Goal: Find specific page/section: Find specific page/section

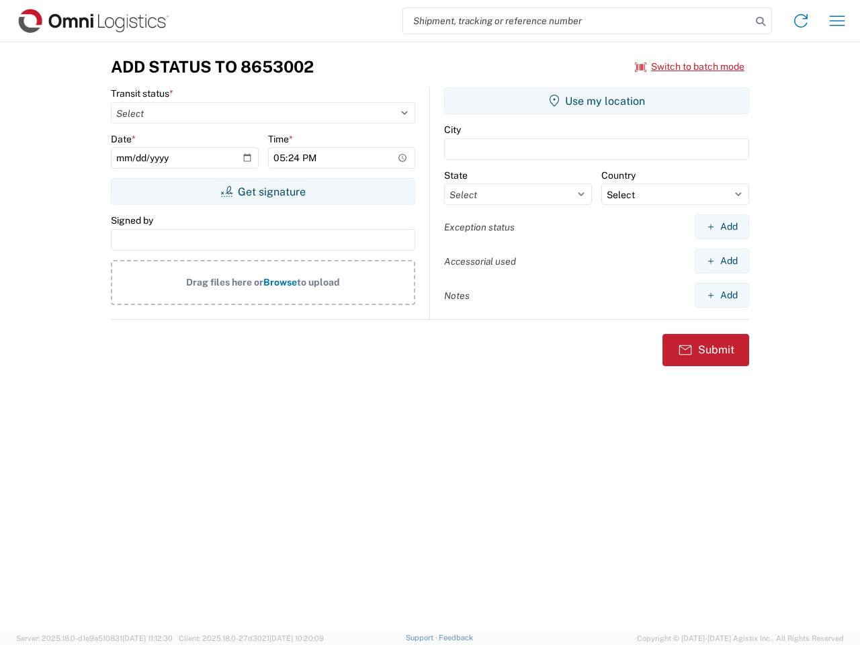
click at [577, 21] on input "search" at bounding box center [577, 21] width 348 height 26
click at [760, 21] on icon at bounding box center [760, 21] width 19 height 19
click at [800, 21] on icon at bounding box center [800, 20] width 21 height 21
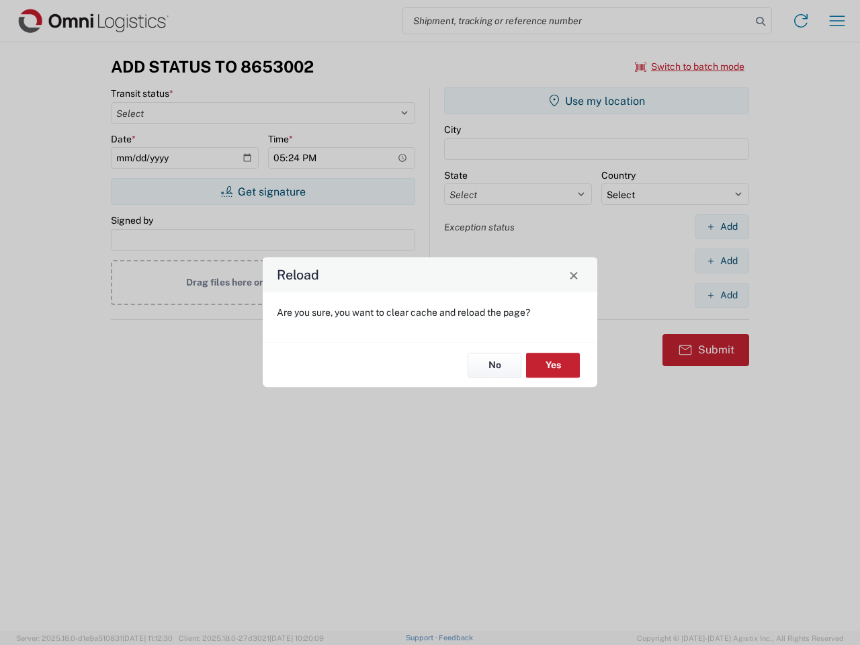
click at [690, 66] on div "Reload Are you sure, you want to clear cache and reload the page? No Yes" at bounding box center [430, 322] width 860 height 645
click at [263, 191] on div "Reload Are you sure, you want to clear cache and reload the page? No Yes" at bounding box center [430, 322] width 860 height 645
click at [596, 101] on div "Reload Are you sure, you want to clear cache and reload the page? No Yes" at bounding box center [430, 322] width 860 height 645
click at [721, 226] on div "Reload Are you sure, you want to clear cache and reload the page? No Yes" at bounding box center [430, 322] width 860 height 645
click at [721, 261] on div "Reload Are you sure, you want to clear cache and reload the page? No Yes" at bounding box center [430, 322] width 860 height 645
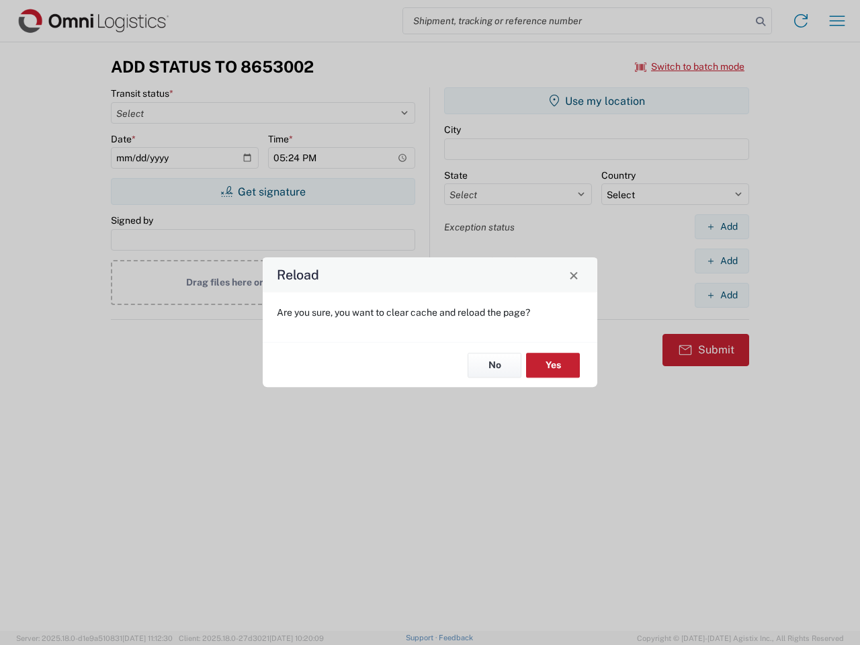
click at [721, 295] on div "Reload Are you sure, you want to clear cache and reload the page? No Yes" at bounding box center [430, 322] width 860 height 645
